Goal: Navigation & Orientation: Find specific page/section

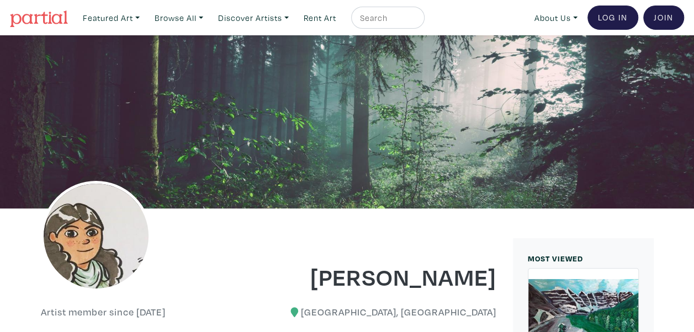
click at [41, 19] on img at bounding box center [39, 18] width 58 height 17
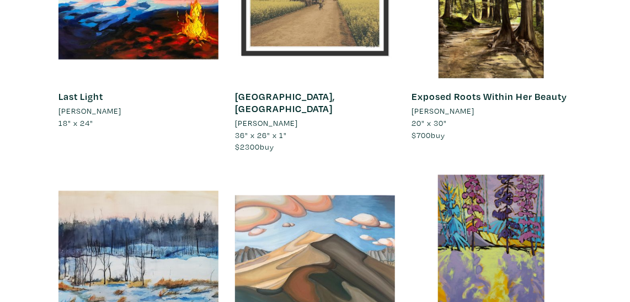
scroll to position [2108, 0]
